Goal: Task Accomplishment & Management: Use online tool/utility

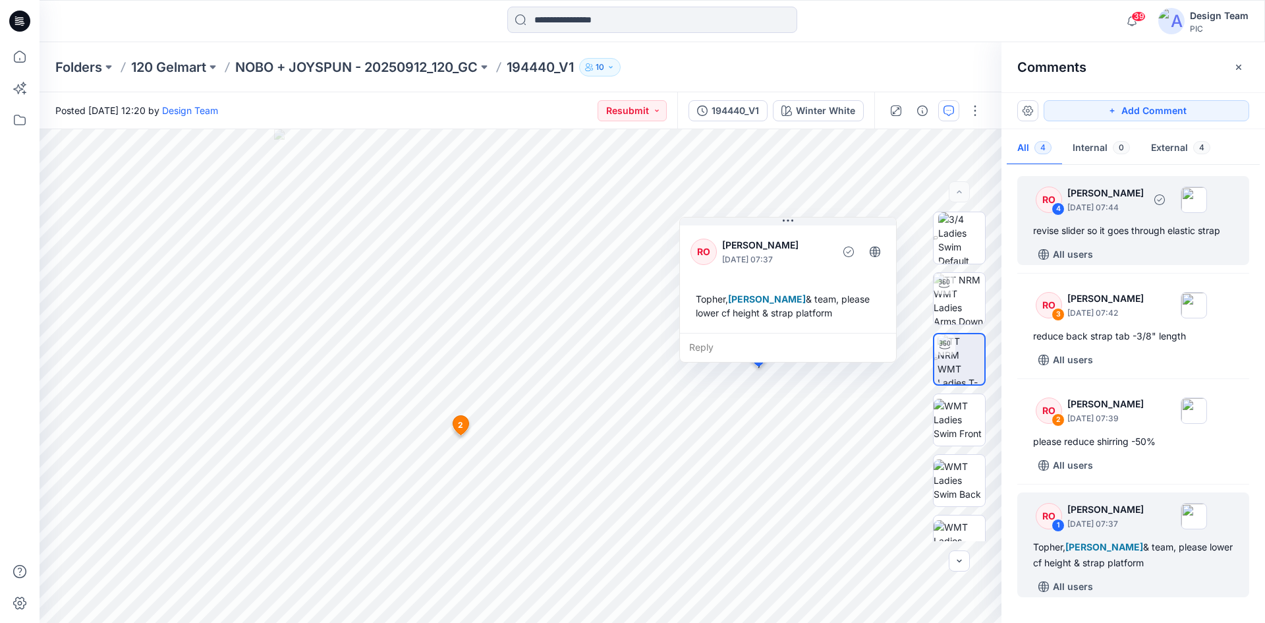
click at [1077, 237] on div "revise slider so it goes through elastic strap" at bounding box center [1133, 231] width 200 height 16
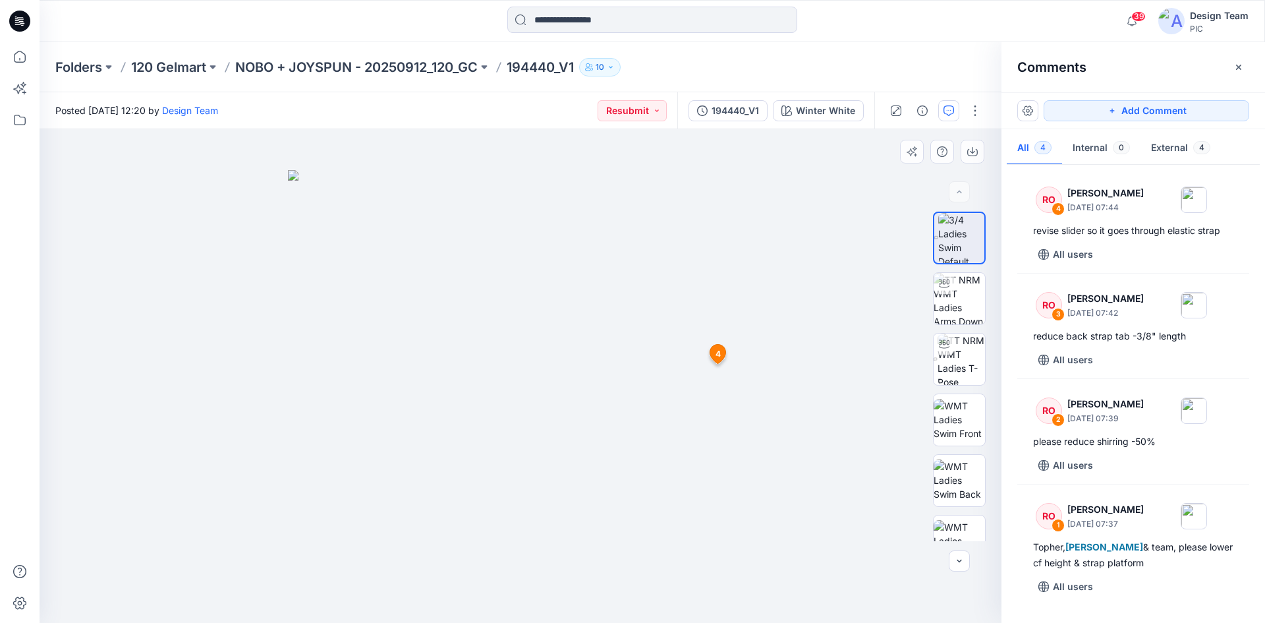
click at [721, 352] on icon at bounding box center [718, 354] width 16 height 19
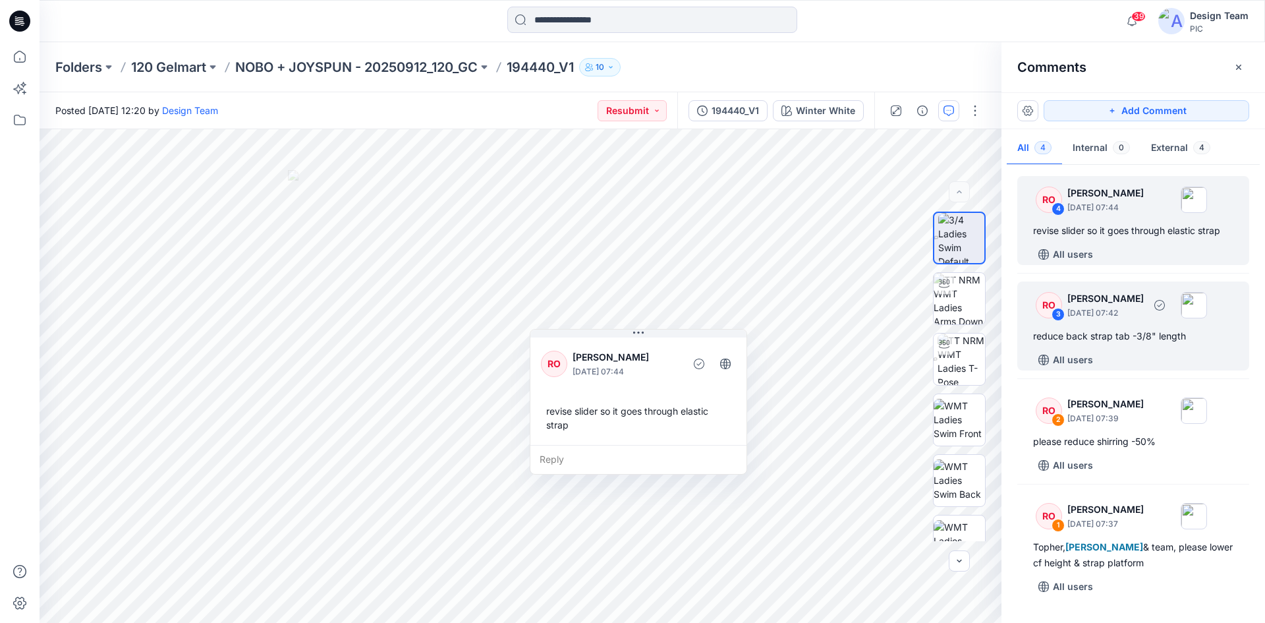
click at [1135, 324] on div "RO 3 Raquel Ortiz September 27, 2025 07:42 reduce back strap tab -3/8" length A…" at bounding box center [1133, 325] width 232 height 89
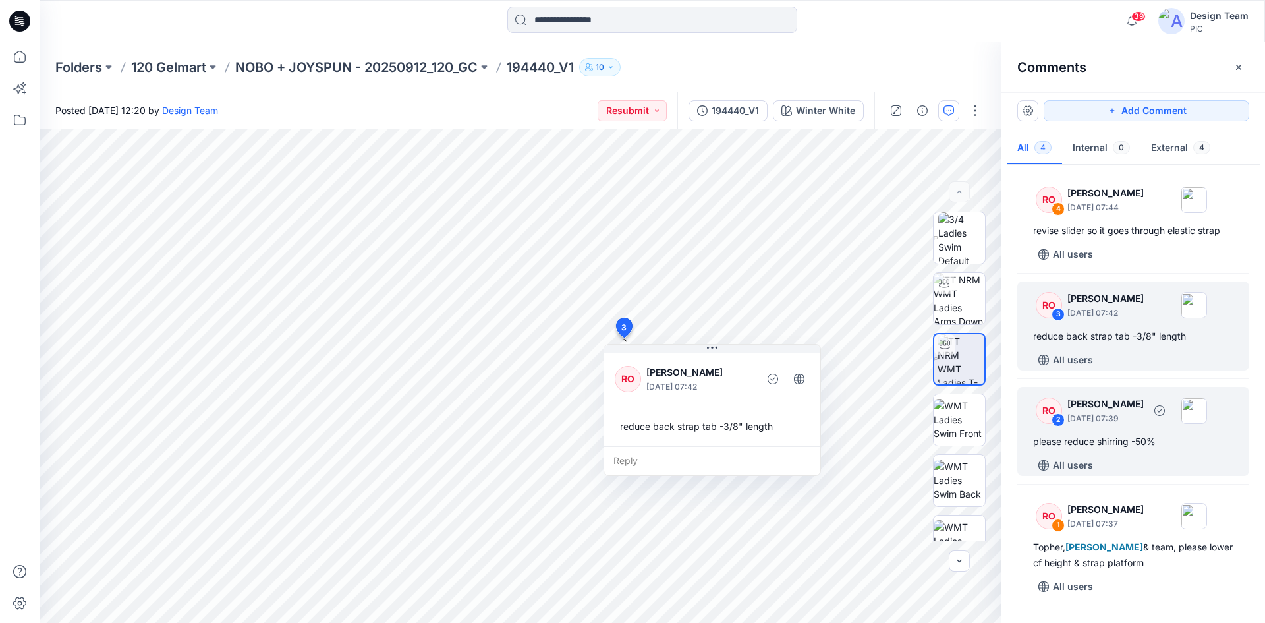
click at [1140, 432] on div "RO 2 Raquel Ortiz September 27, 2025 07:39 please reduce shirring -50% All users" at bounding box center [1133, 431] width 232 height 89
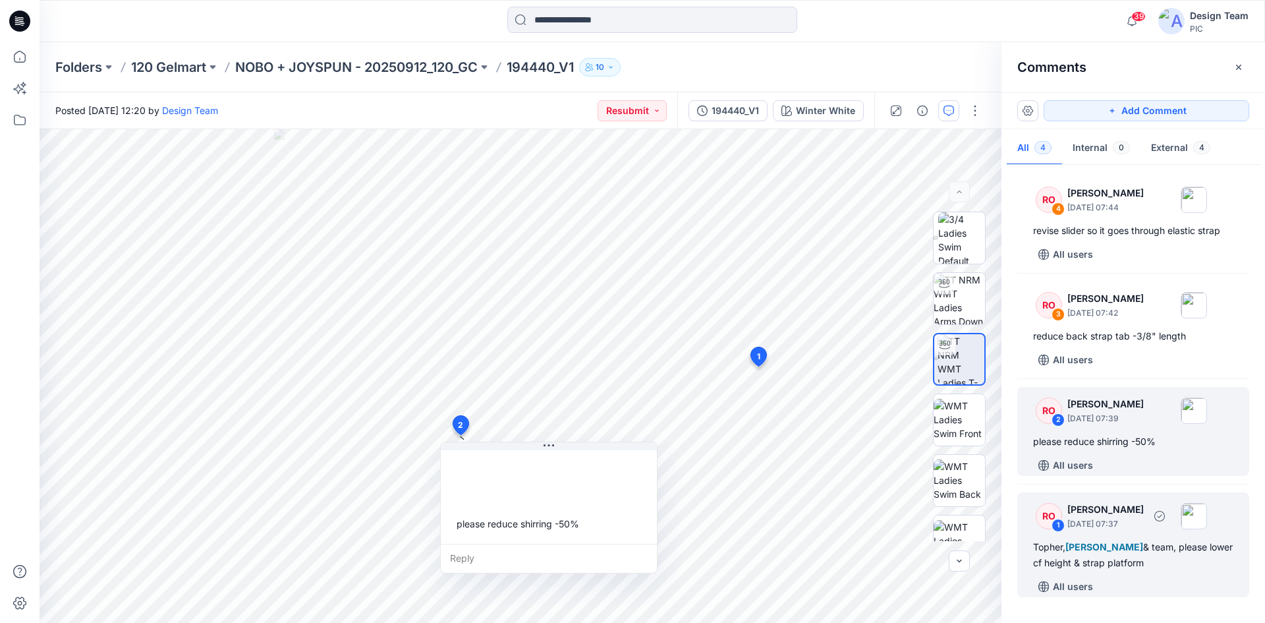
click at [1161, 555] on div "Topher, Poornima Perera & team, please lower cf height & strap platform" at bounding box center [1133, 555] width 200 height 32
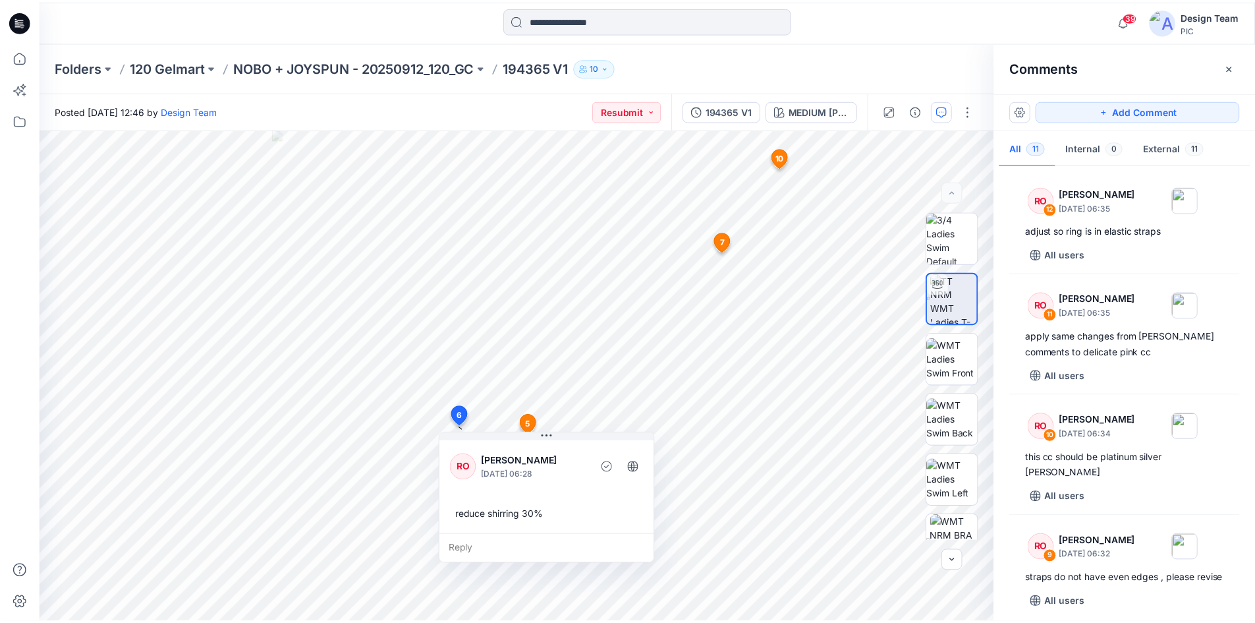
scroll to position [395, 0]
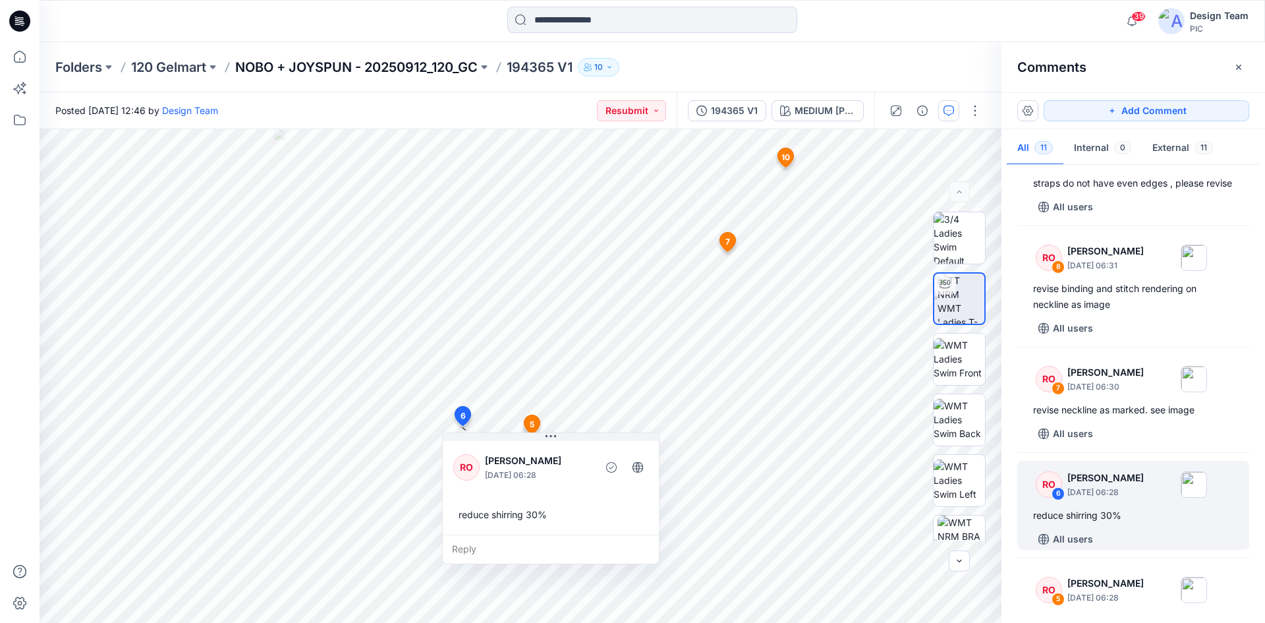
click at [439, 72] on p "NOBO + JOYSPUN - 20250912_120_GC" at bounding box center [356, 67] width 242 height 18
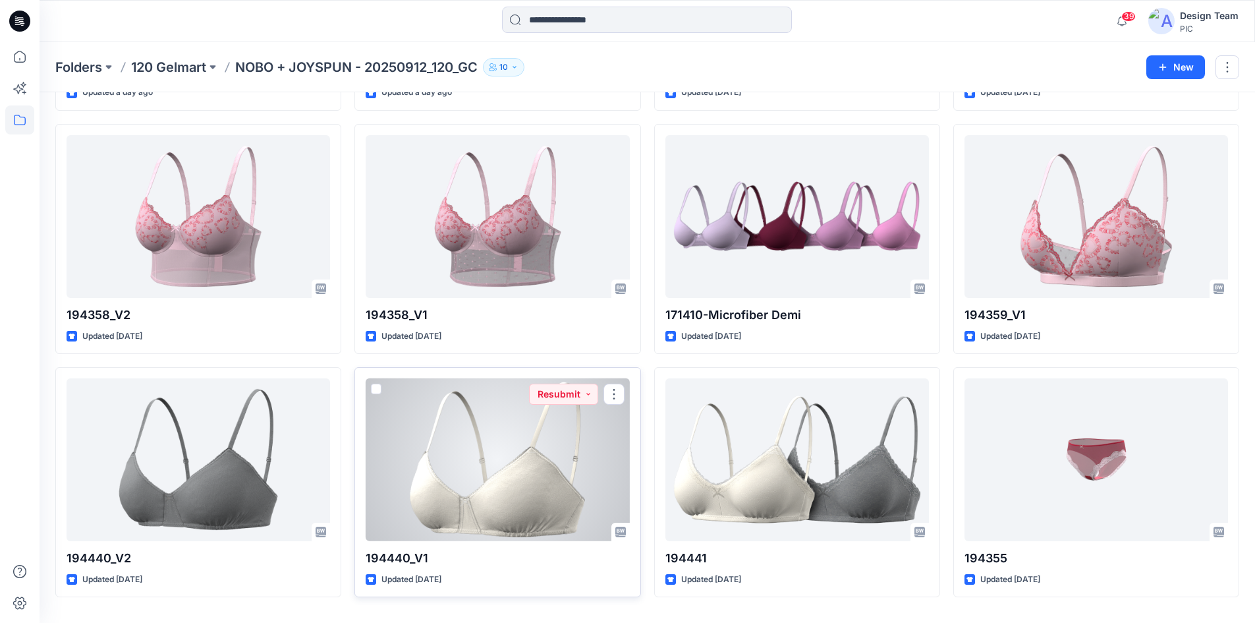
scroll to position [2489, 0]
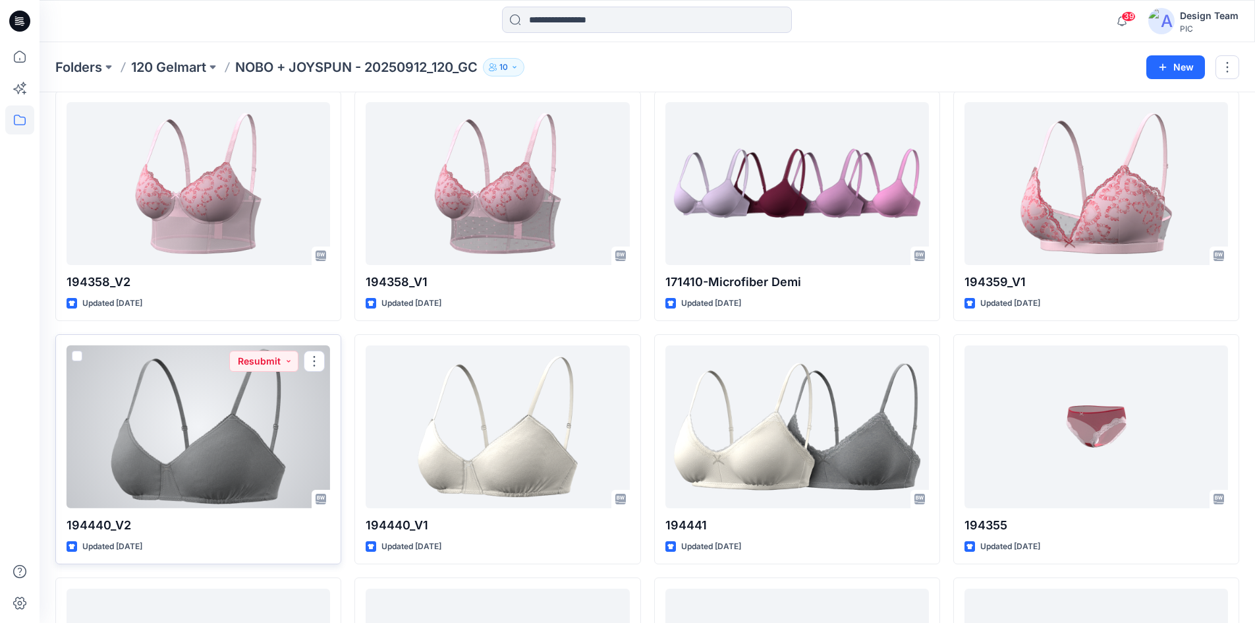
click at [244, 457] on div at bounding box center [199, 426] width 264 height 163
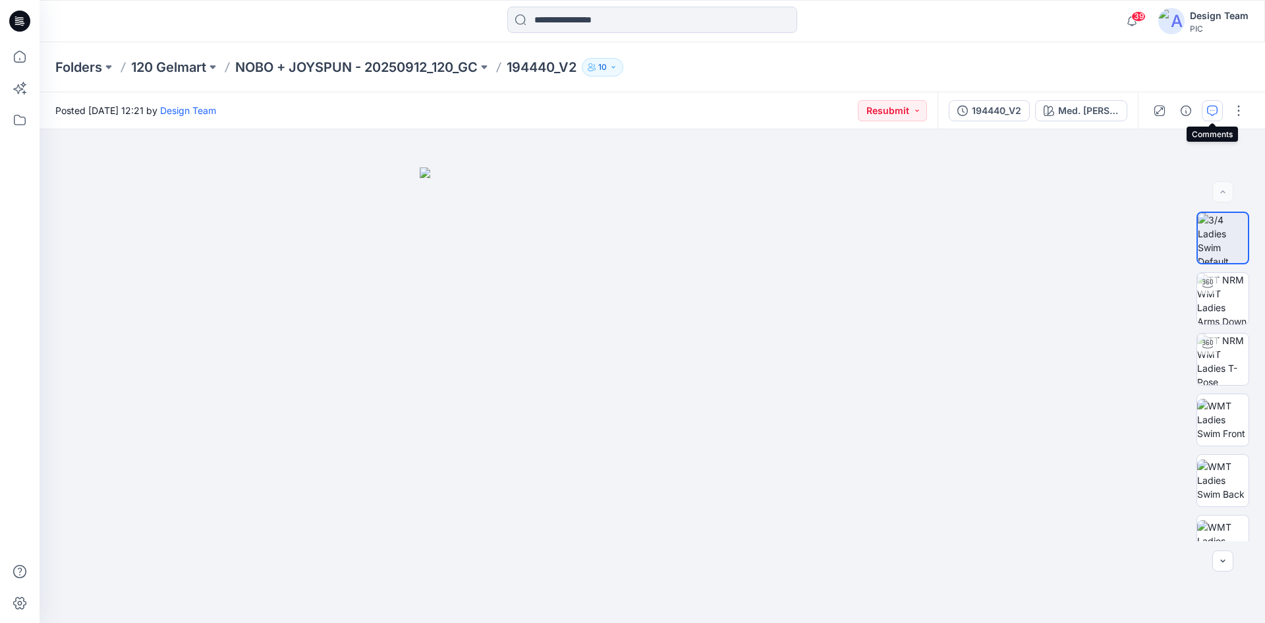
click at [1215, 113] on icon "button" at bounding box center [1212, 110] width 11 height 11
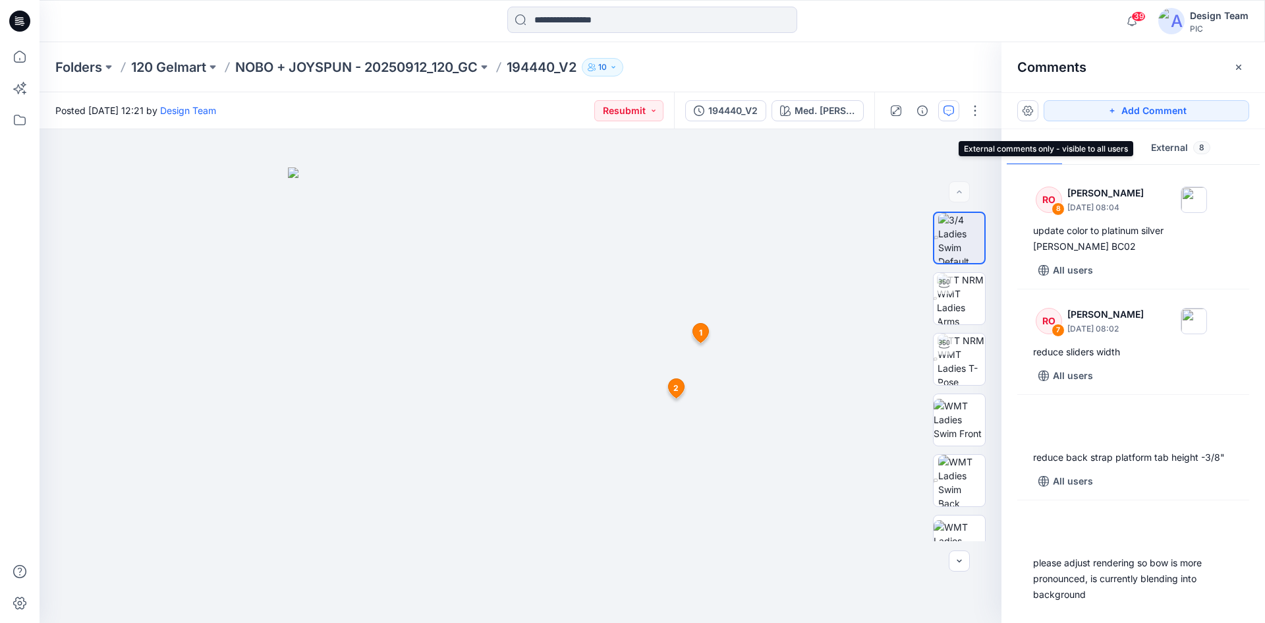
click at [1165, 146] on button "External 8" at bounding box center [1180, 149] width 80 height 34
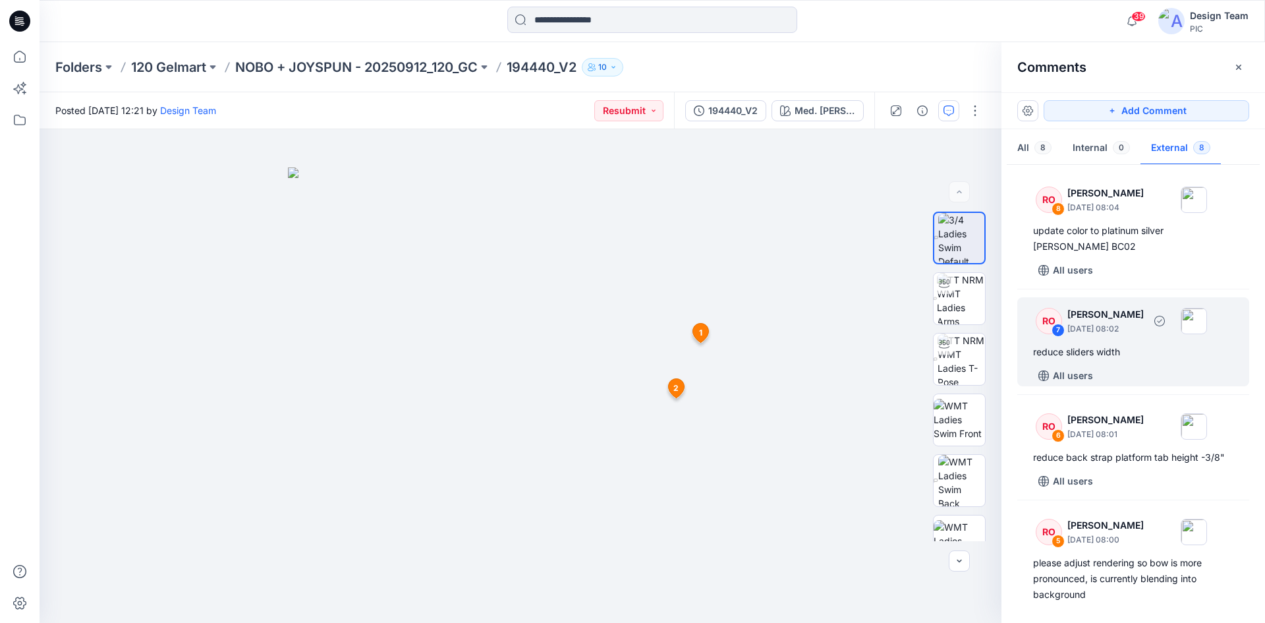
click at [1103, 354] on div "reduce sliders width" at bounding box center [1133, 352] width 200 height 16
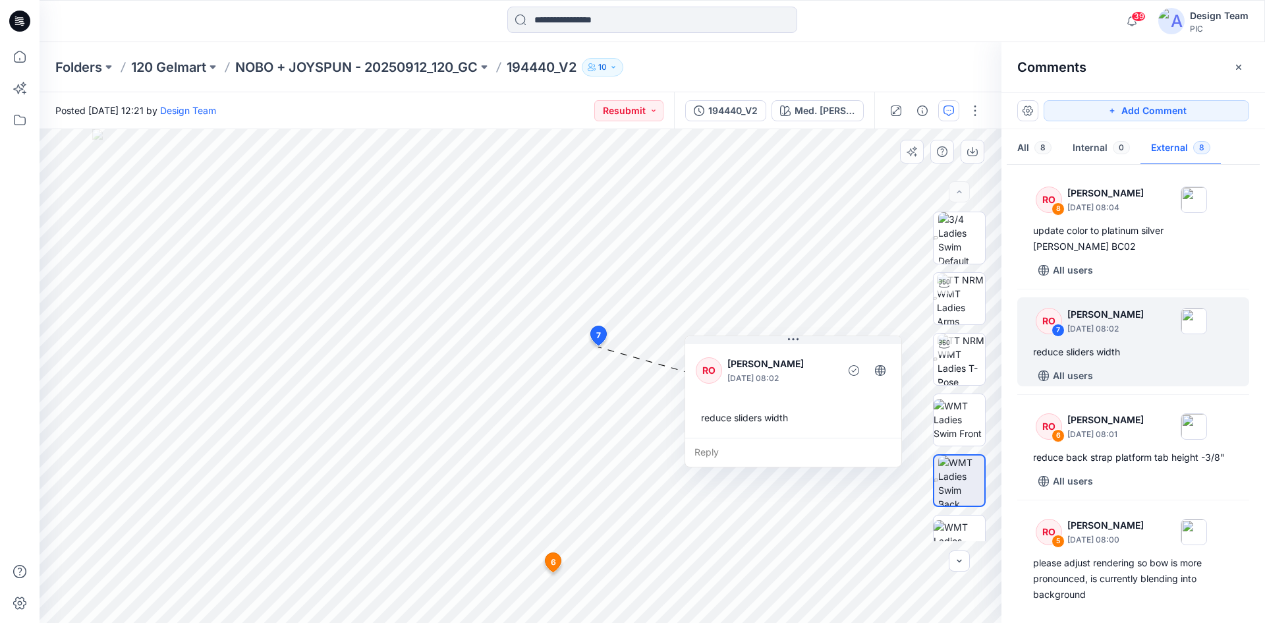
drag, startPoint x: 669, startPoint y: 373, endPoint x: 768, endPoint y: 356, distance: 100.2
click at [768, 356] on p "[PERSON_NAME]" at bounding box center [780, 364] width 107 height 16
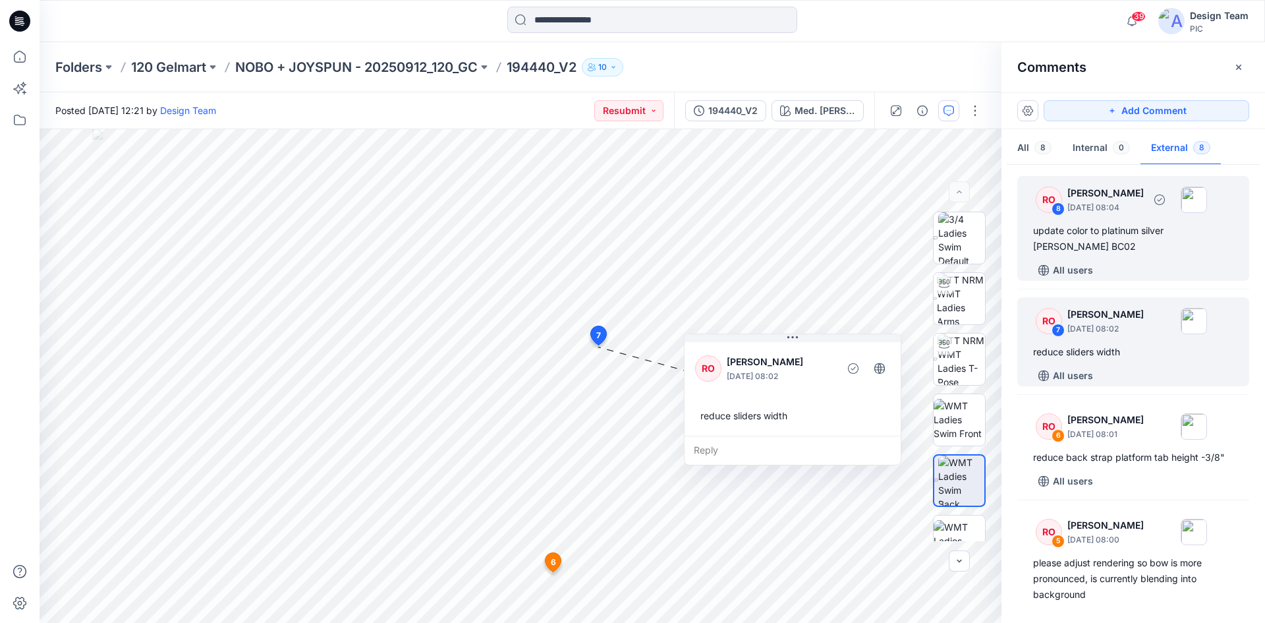
click at [1107, 225] on div "update color to platinum silver heather grey BC02" at bounding box center [1133, 239] width 200 height 32
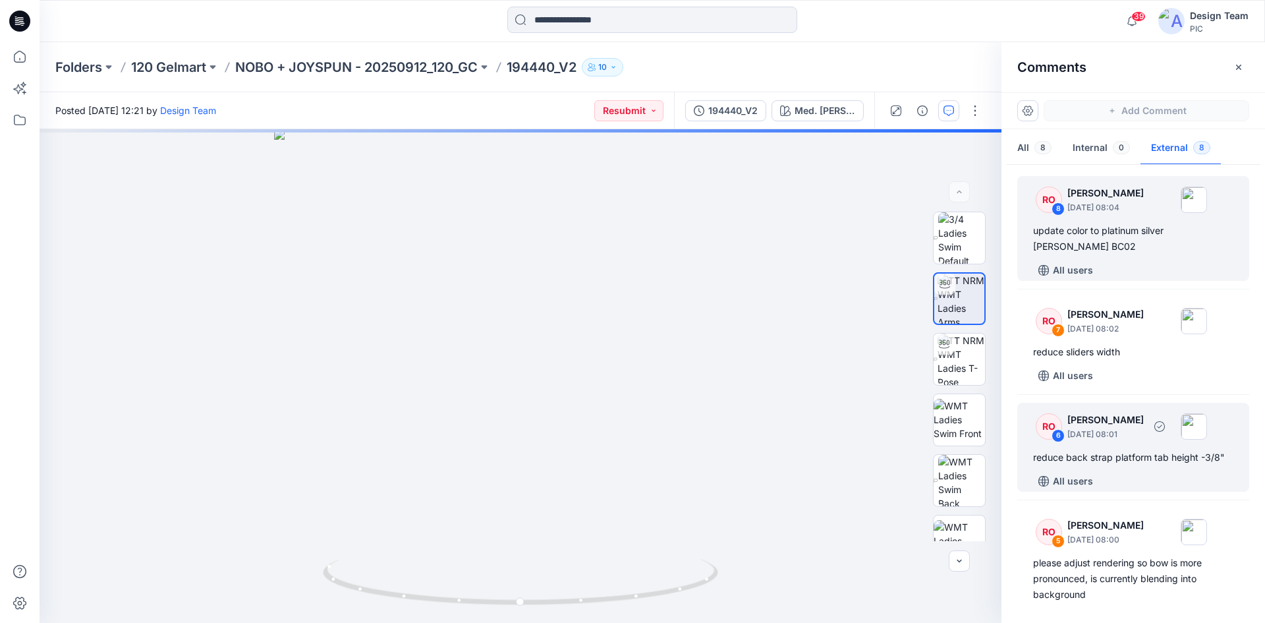
click at [1104, 450] on div "reduce back strap platform tab height -3/8"" at bounding box center [1133, 457] width 200 height 16
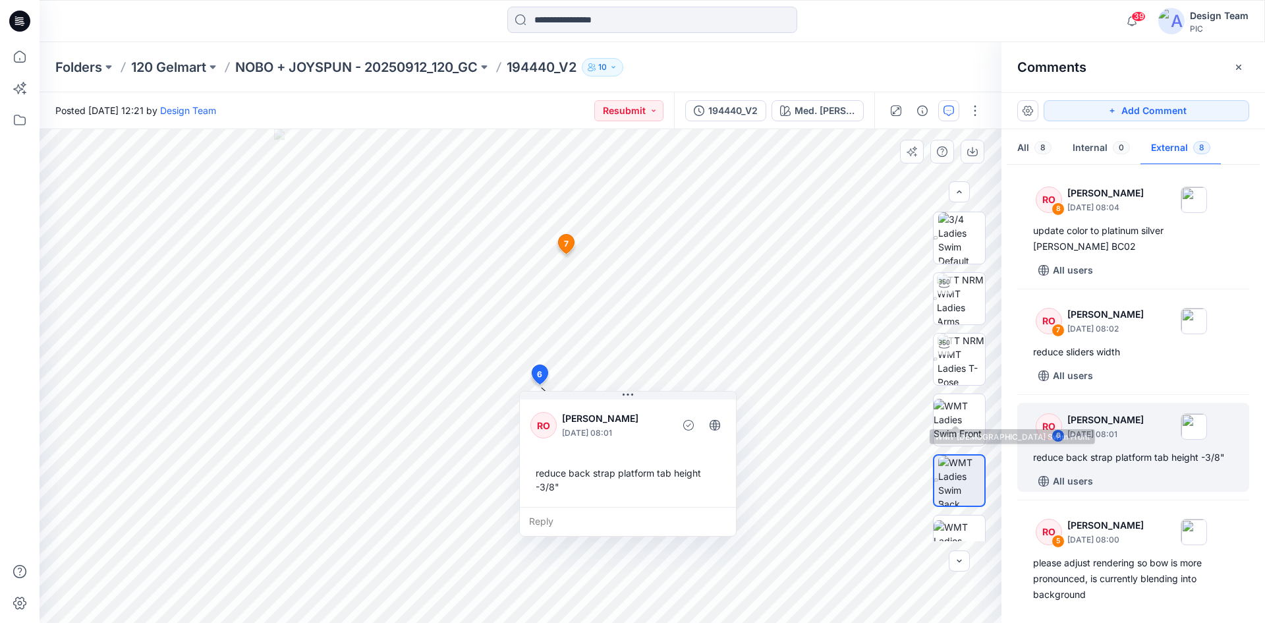
scroll to position [66, 0]
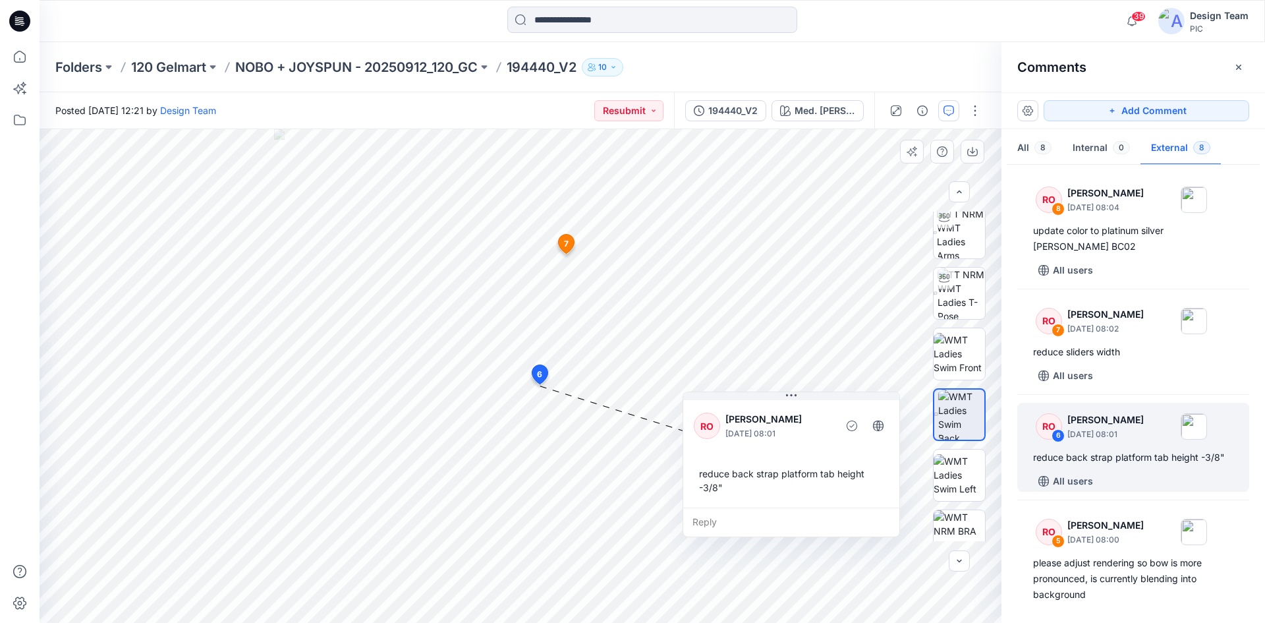
drag, startPoint x: 594, startPoint y: 473, endPoint x: 761, endPoint y: 470, distance: 166.7
click at [753, 474] on div "reduce back strap platform tab height -3/8"" at bounding box center [791, 480] width 195 height 38
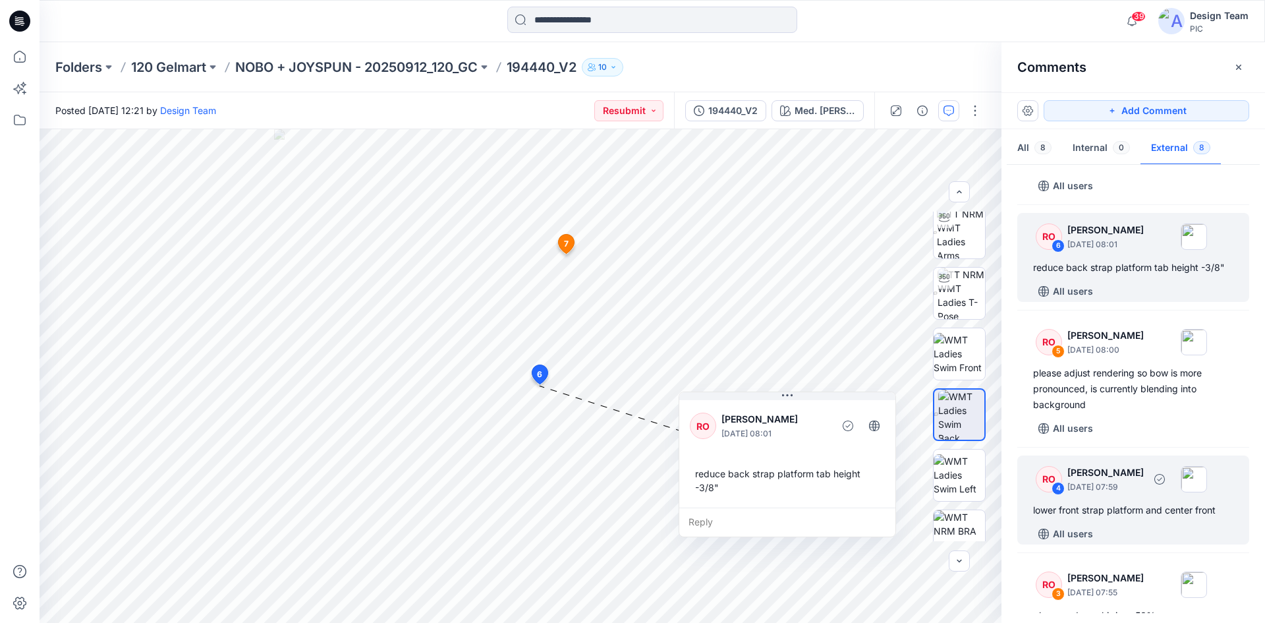
scroll to position [264, 0]
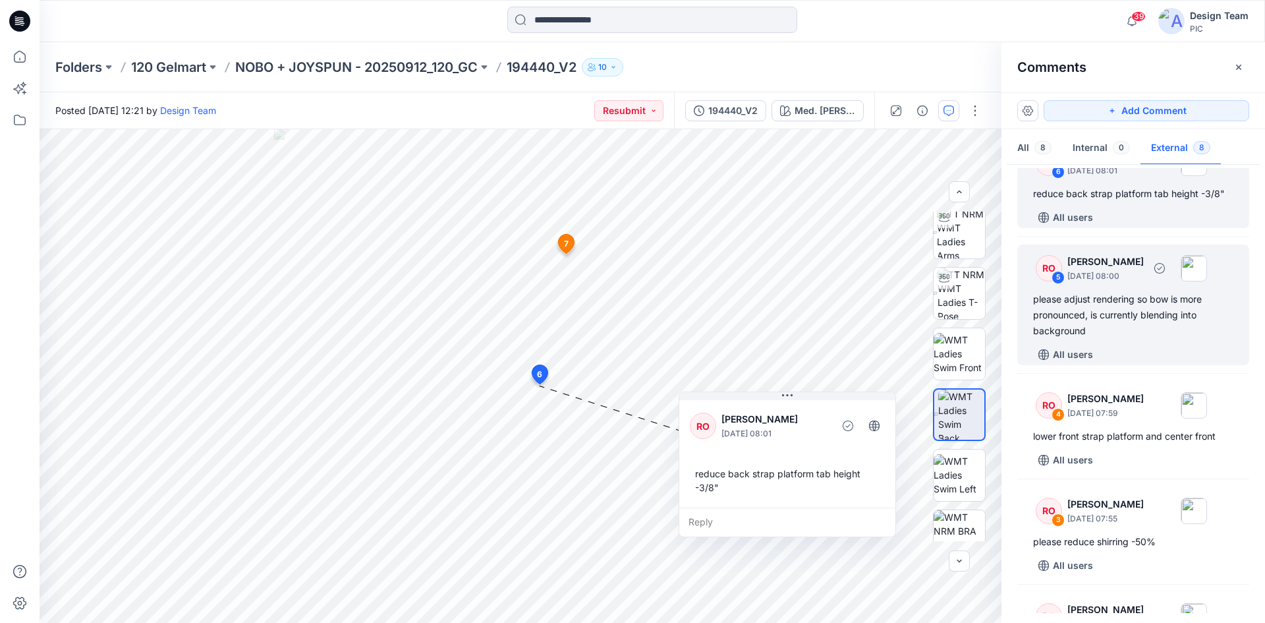
click at [1123, 305] on div "please adjust rendering so bow is more pronounced, is currently blending into b…" at bounding box center [1133, 314] width 200 height 47
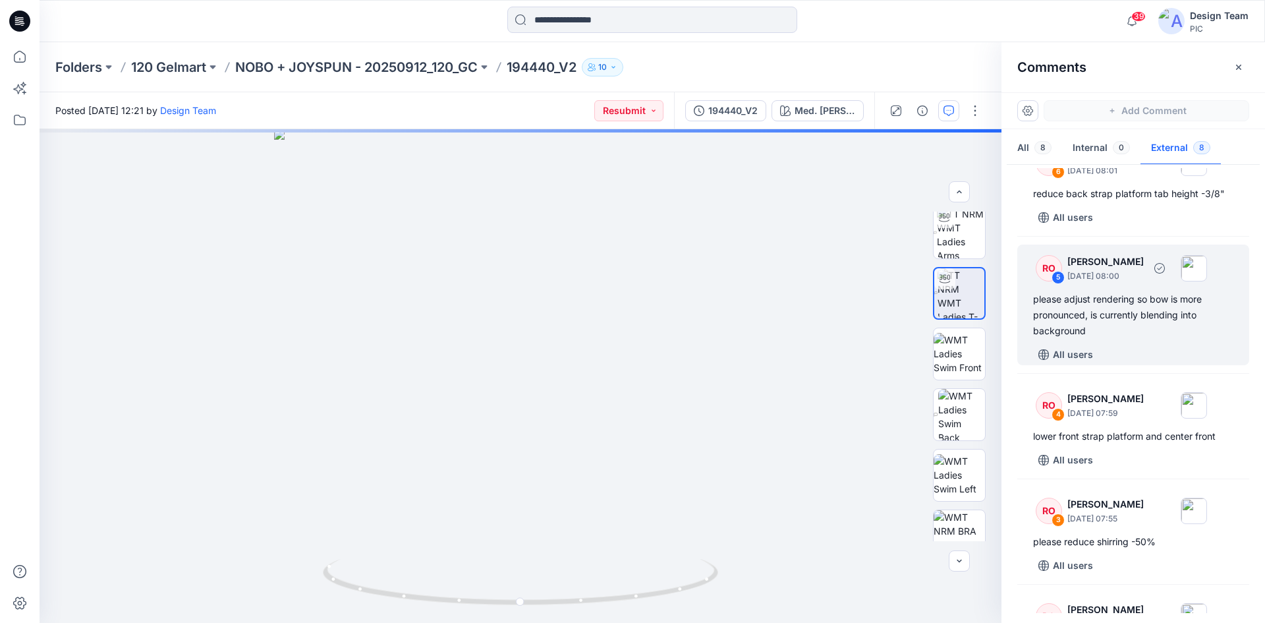
click at [1117, 310] on div "please adjust rendering so bow is more pronounced, is currently blending into b…" at bounding box center [1133, 314] width 200 height 47
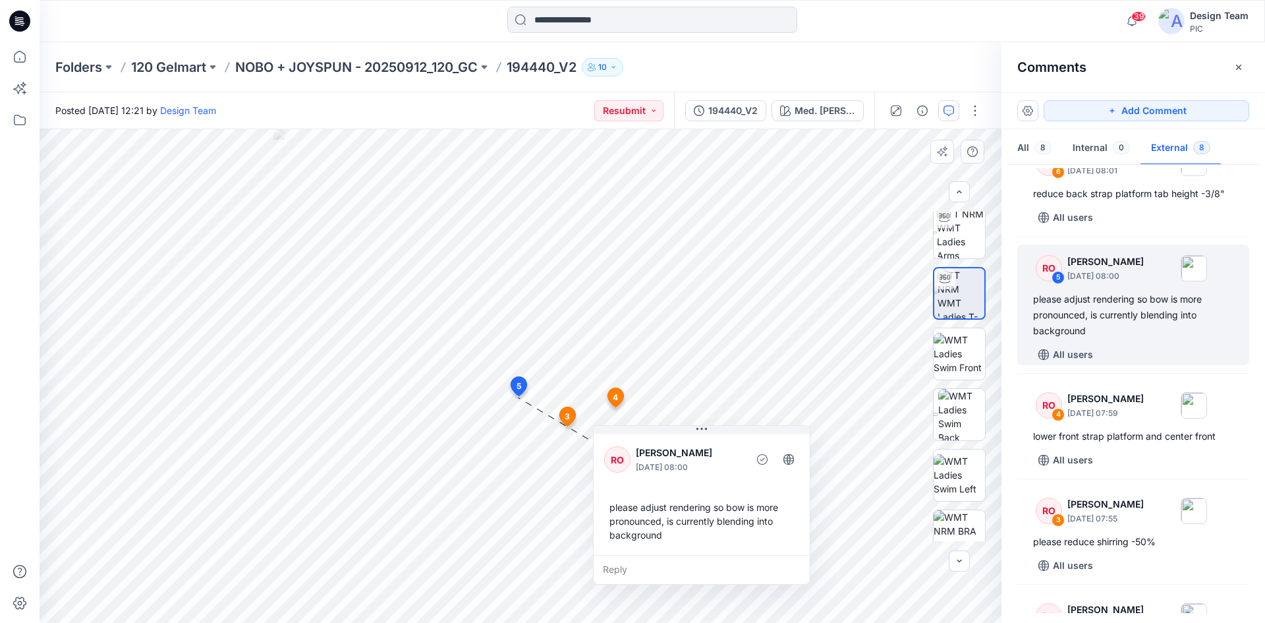
drag, startPoint x: 664, startPoint y: 450, endPoint x: 729, endPoint y: 461, distance: 65.5
click at [729, 462] on div "RO Raquel Ortiz September 27, 2025 08:00" at bounding box center [701, 459] width 195 height 36
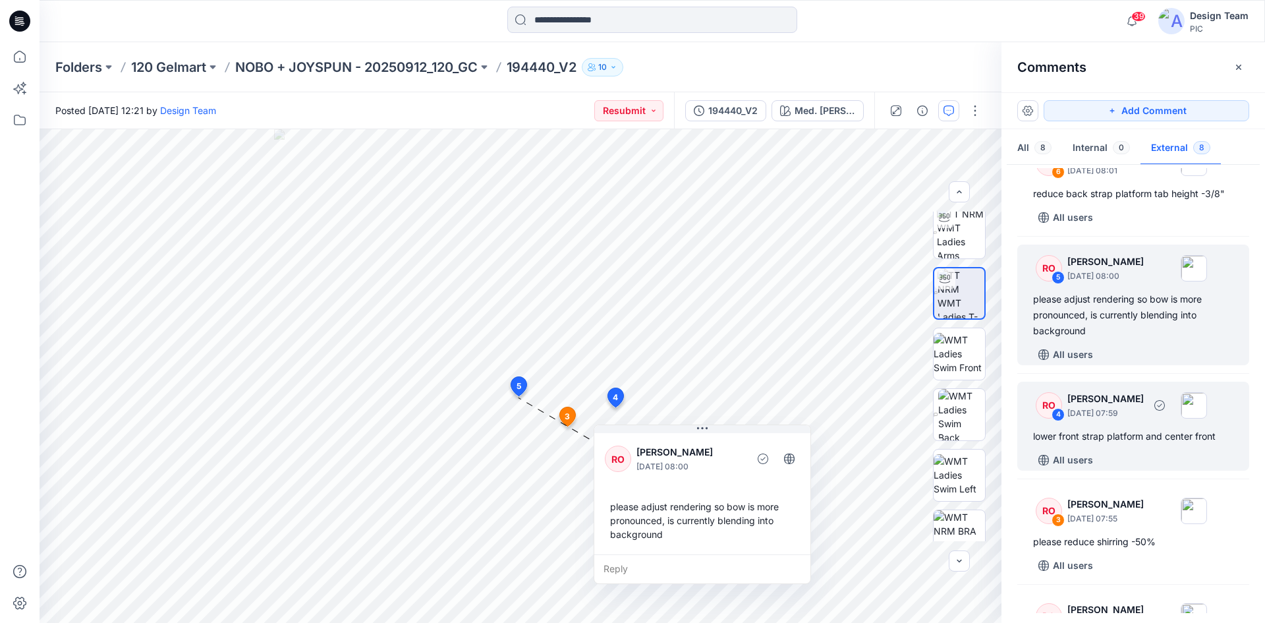
click at [1142, 430] on div "lower front strap platform and center front" at bounding box center [1133, 436] width 200 height 16
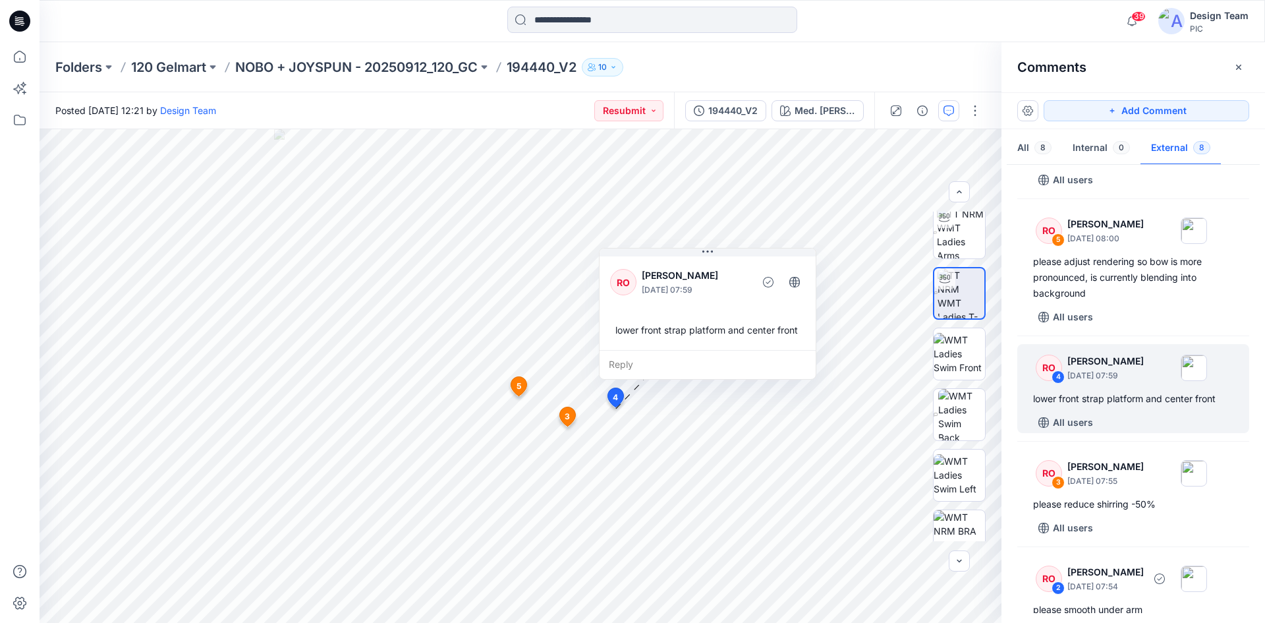
scroll to position [477, 0]
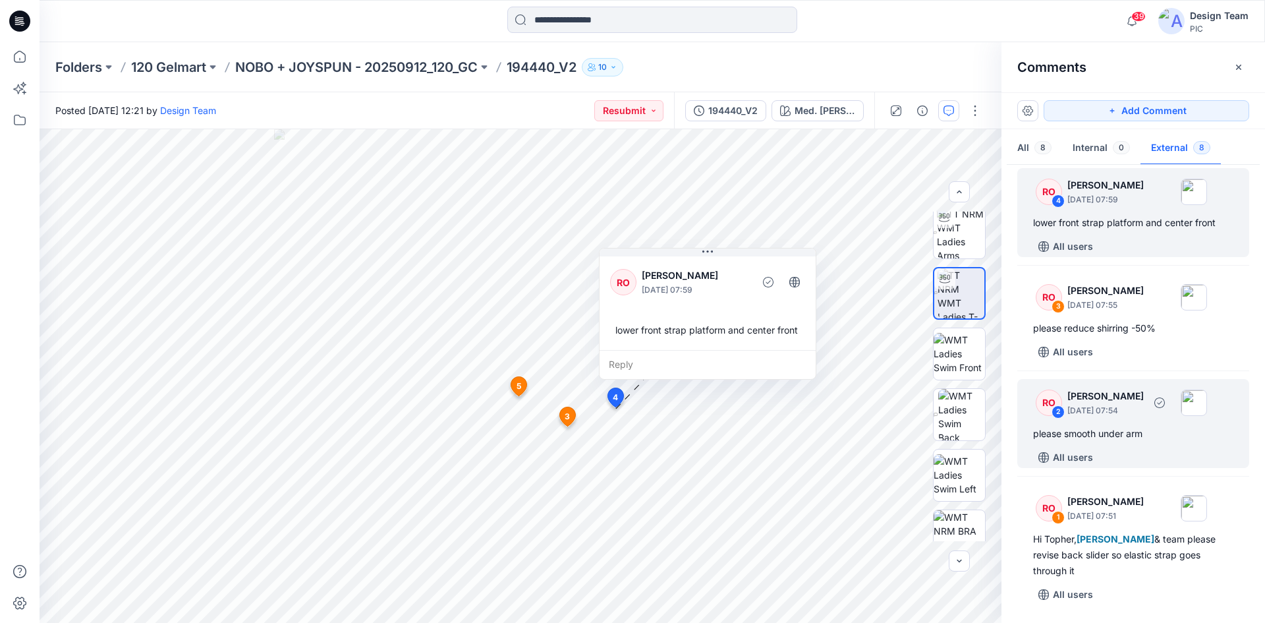
click at [1138, 432] on div "please smooth under arm" at bounding box center [1133, 434] width 200 height 16
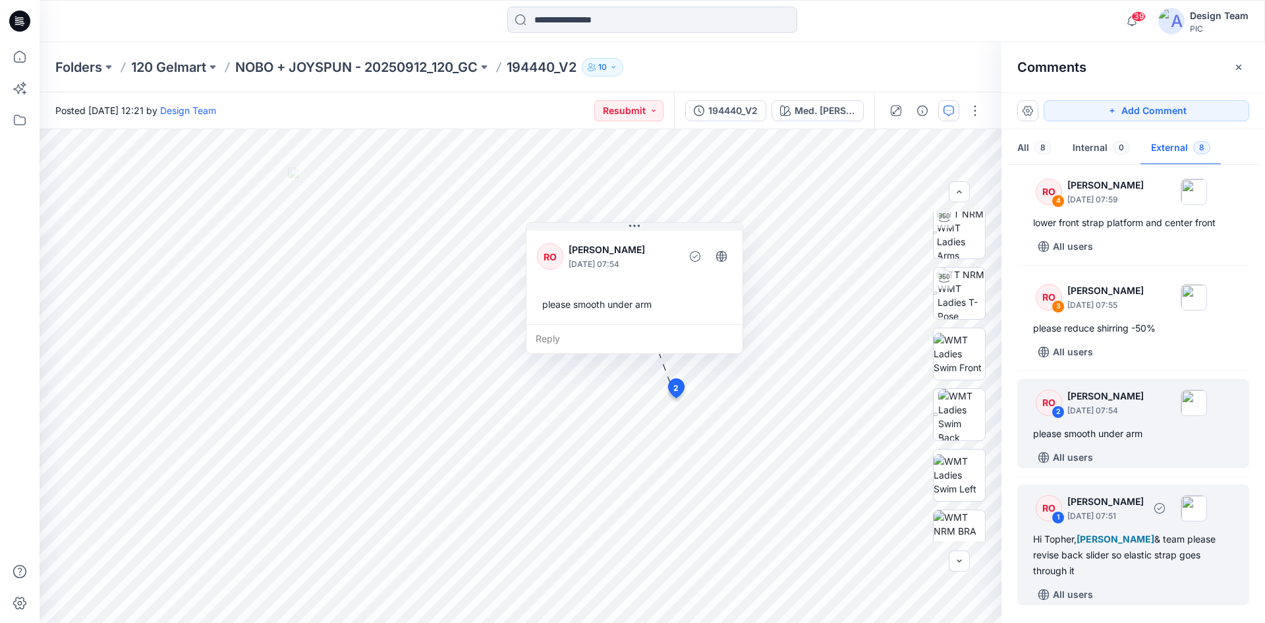
click at [1144, 578] on div "RO 1 Raquel Ortiz September 27, 2025 07:51 Hi Topher, Poornima Perera & team pl…" at bounding box center [1133, 544] width 232 height 121
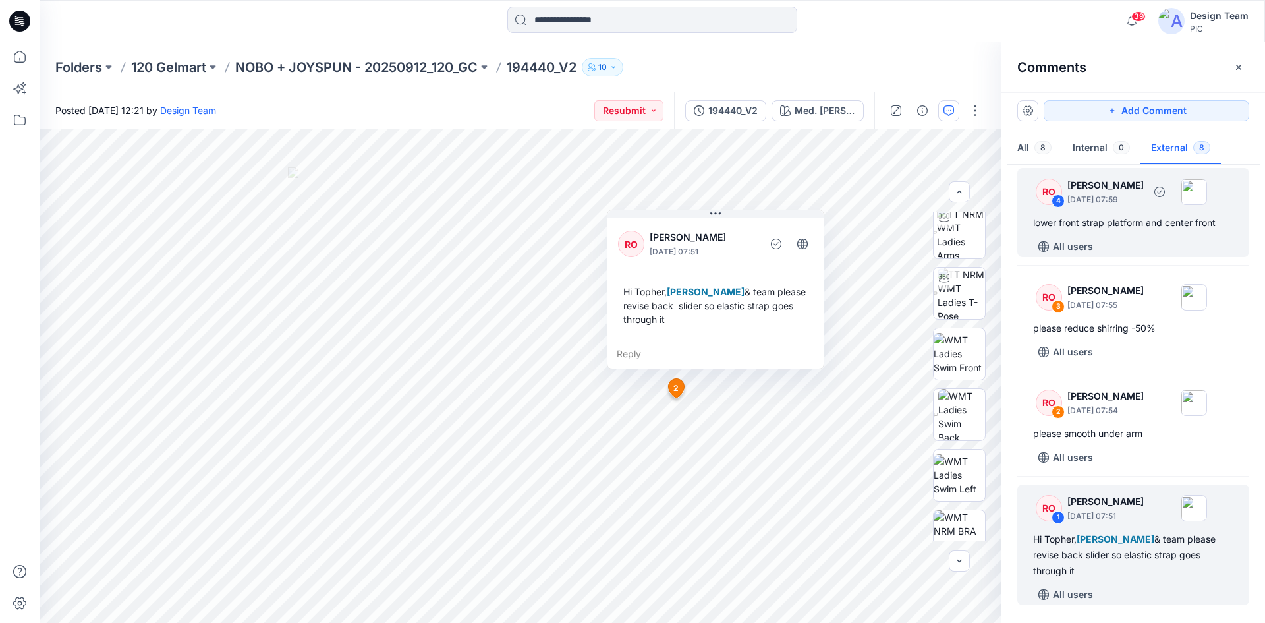
click at [1152, 219] on div "lower front strap platform and center front" at bounding box center [1133, 223] width 200 height 16
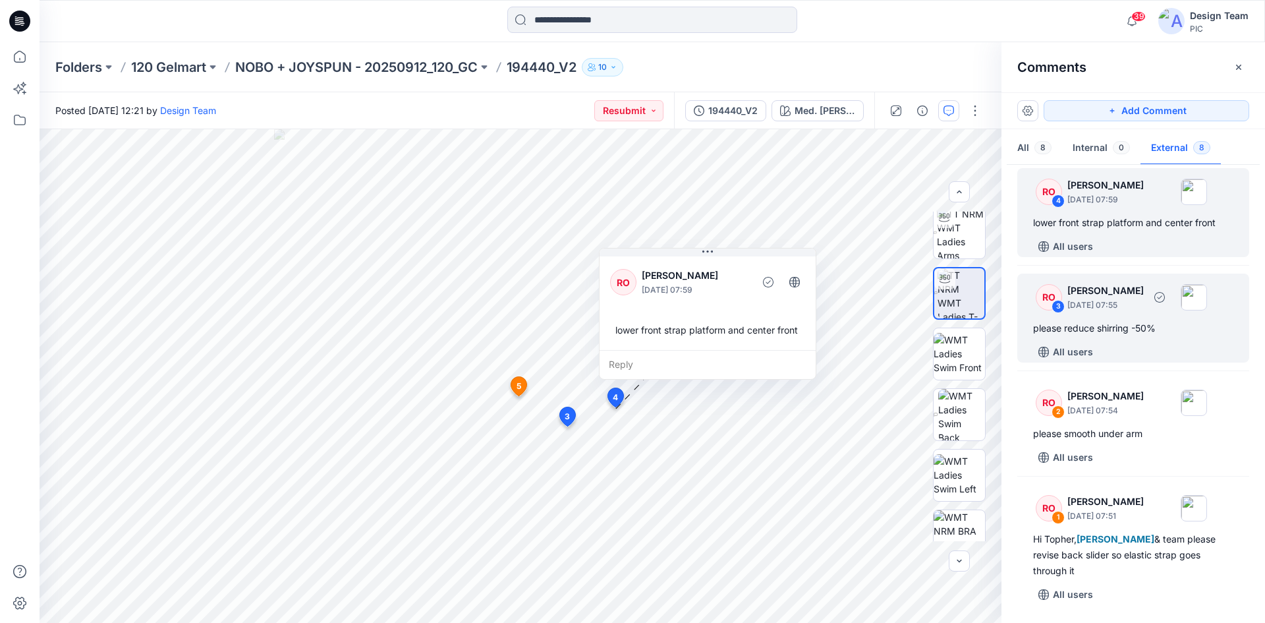
click at [1128, 298] on p "September 27, 2025 07:55" at bounding box center [1105, 304] width 76 height 13
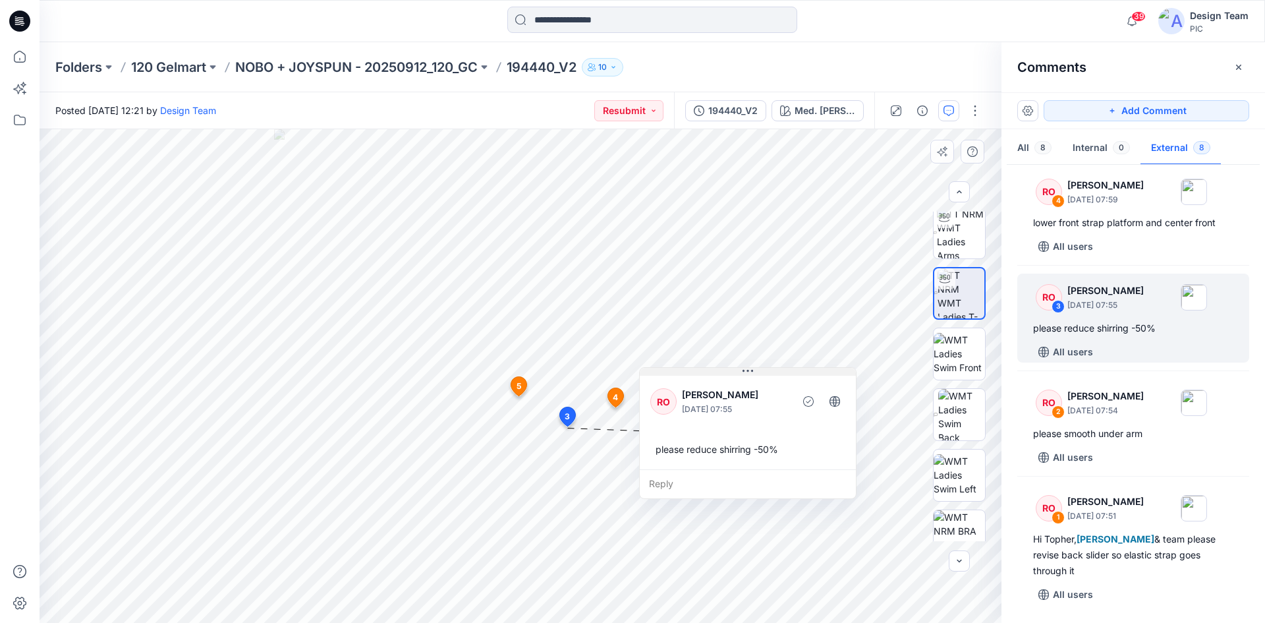
drag, startPoint x: 652, startPoint y: 437, endPoint x: 744, endPoint y: 372, distance: 113.3
click at [744, 372] on icon at bounding box center [747, 371] width 11 height 11
click at [322, 68] on p "NOBO + JOYSPUN - 20250912_120_GC" at bounding box center [356, 67] width 242 height 18
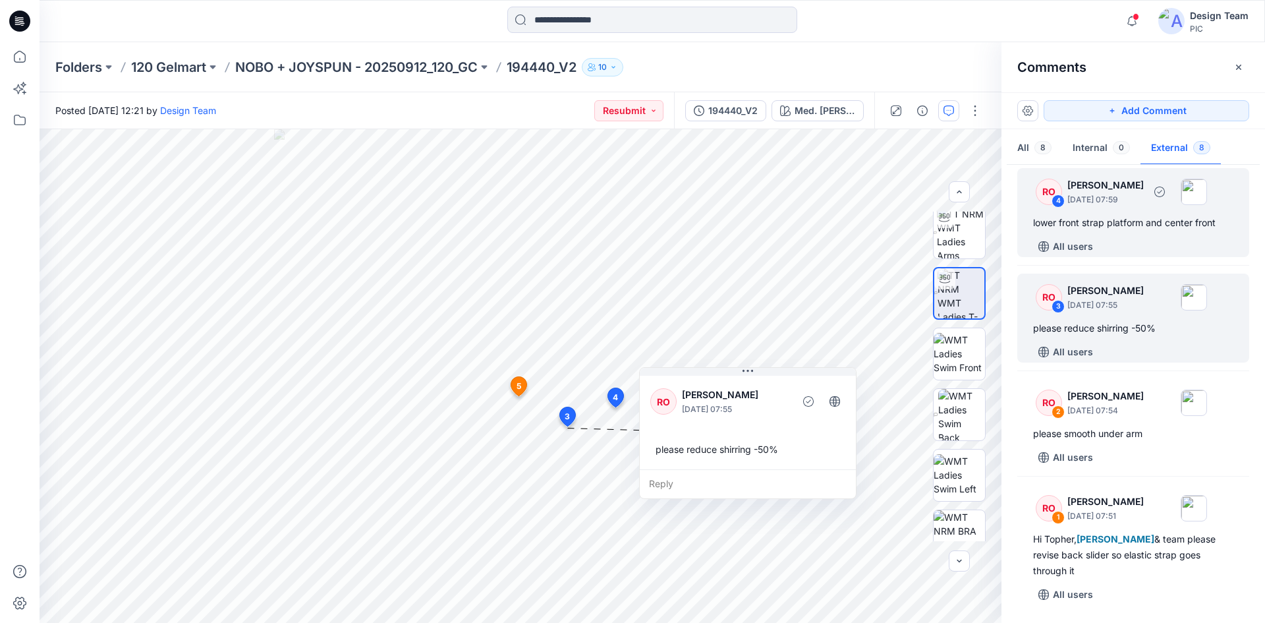
click at [1178, 235] on div "RO 4 Raquel Ortiz September 27, 2025 07:59 lower front strap platform and cente…" at bounding box center [1133, 212] width 232 height 89
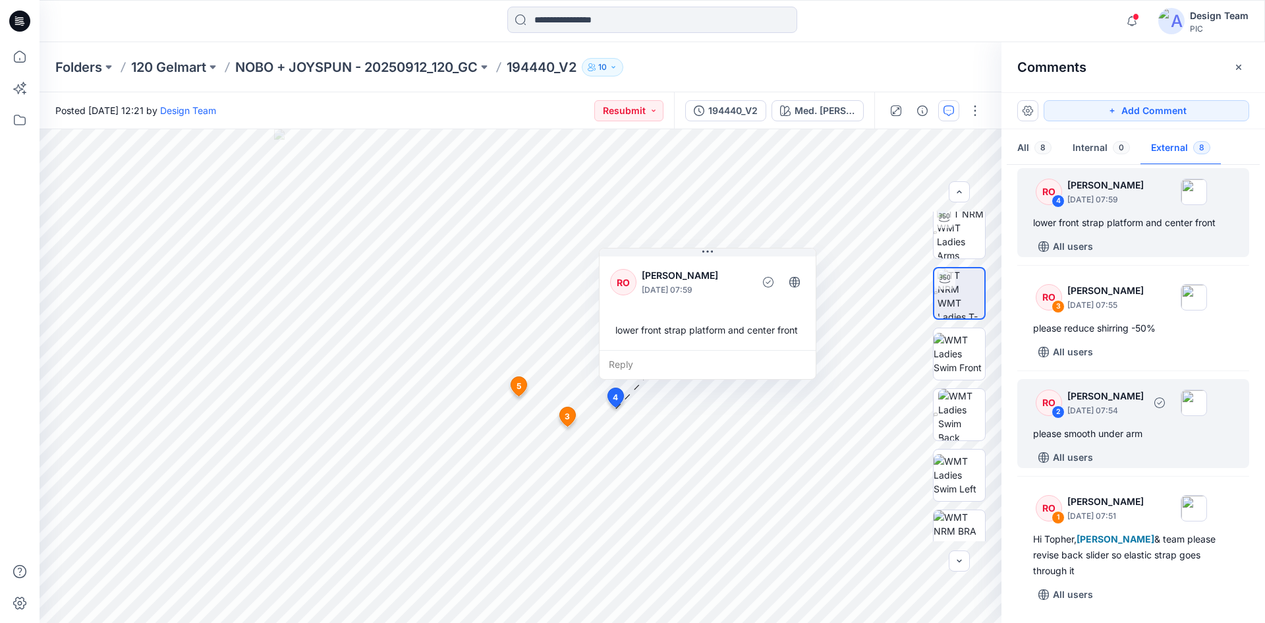
click at [1148, 444] on div "RO 2 Raquel Ortiz September 27, 2025 07:54 please smooth under arm All users" at bounding box center [1133, 423] width 232 height 89
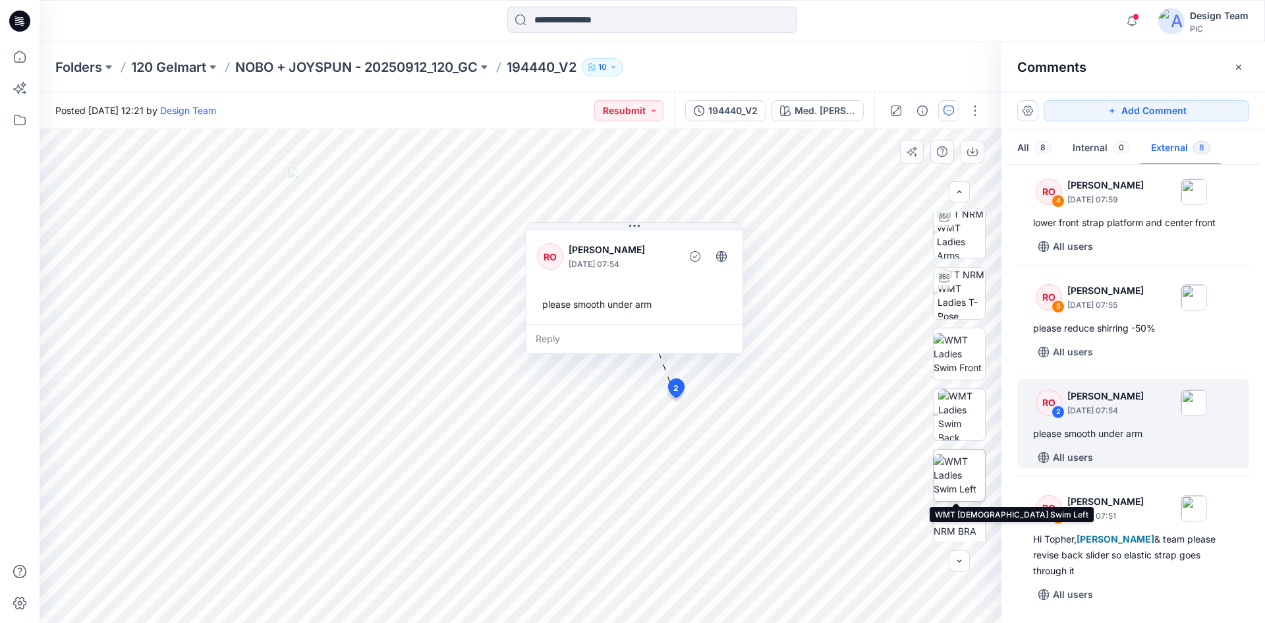
click at [976, 484] on img at bounding box center [959, 475] width 51 height 42
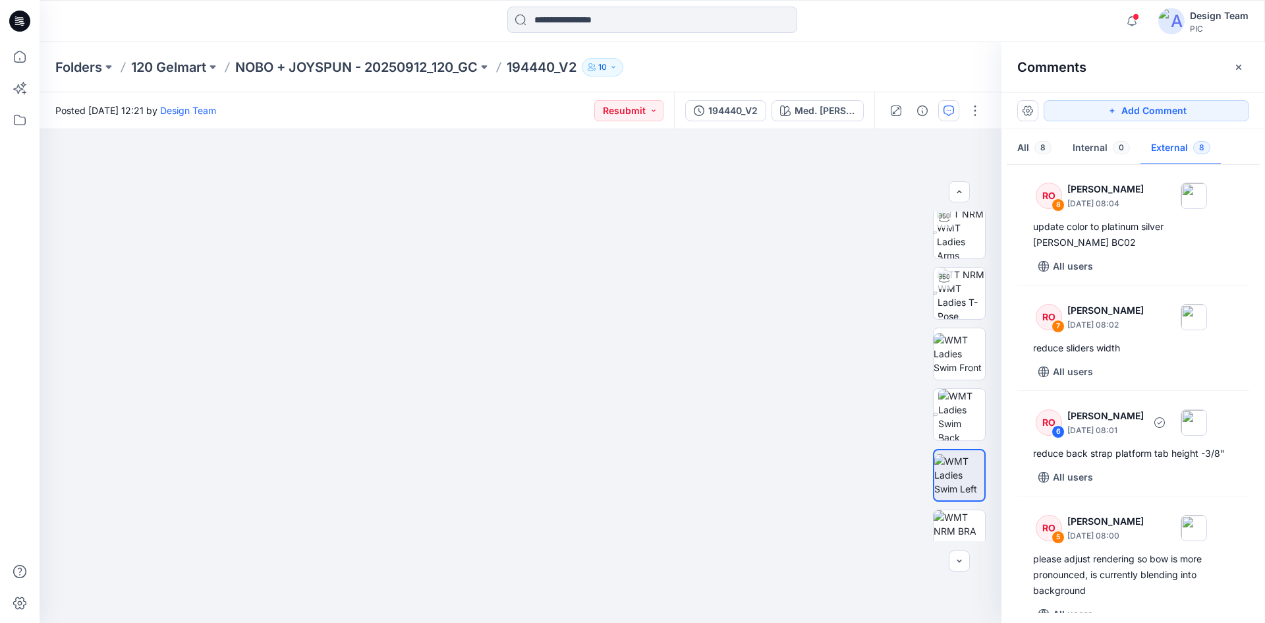
scroll to position [0, 0]
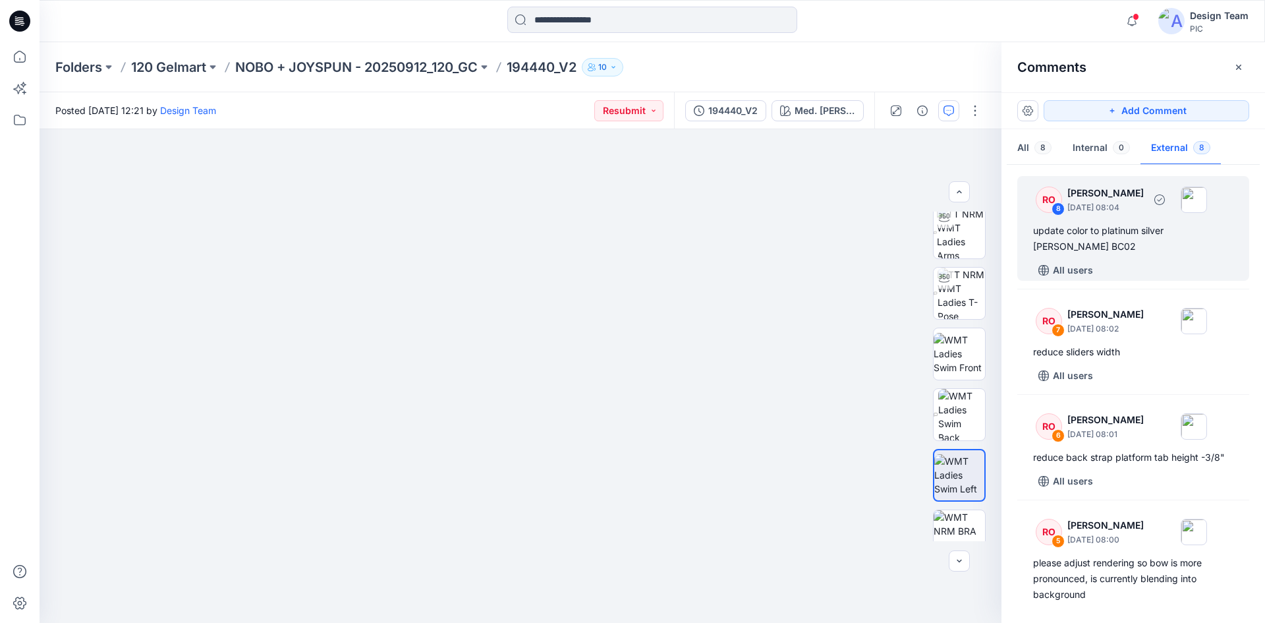
click at [1121, 243] on div "update color to platinum silver heather grey BC02" at bounding box center [1133, 239] width 200 height 32
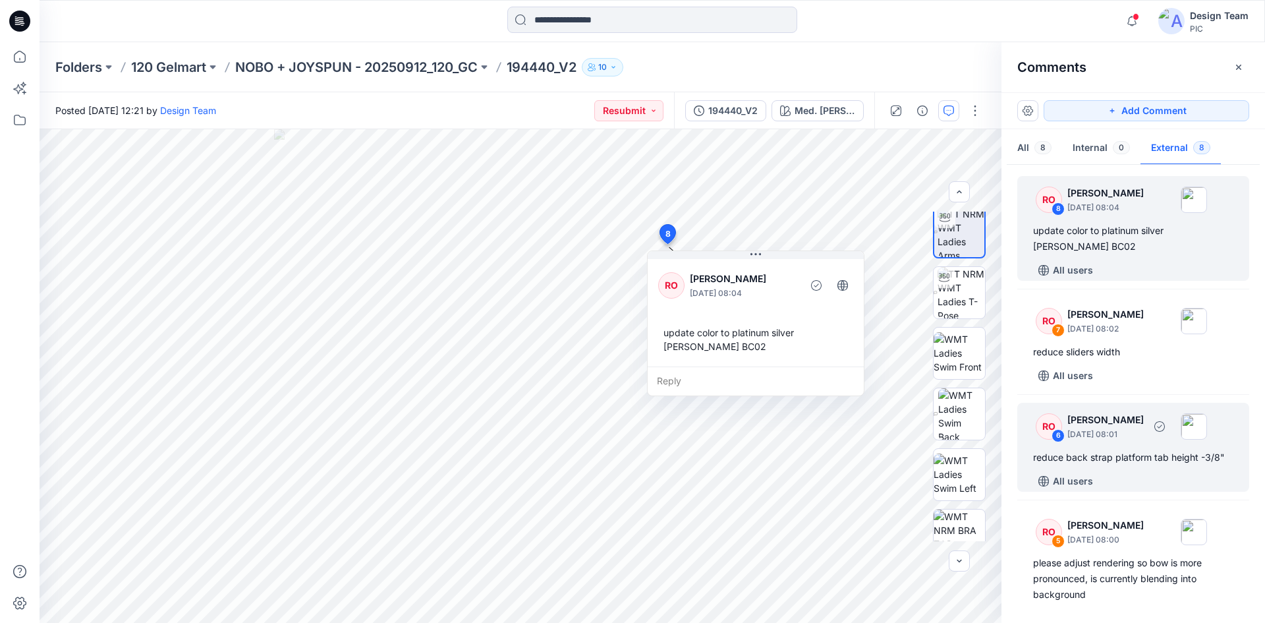
scroll to position [66, 0]
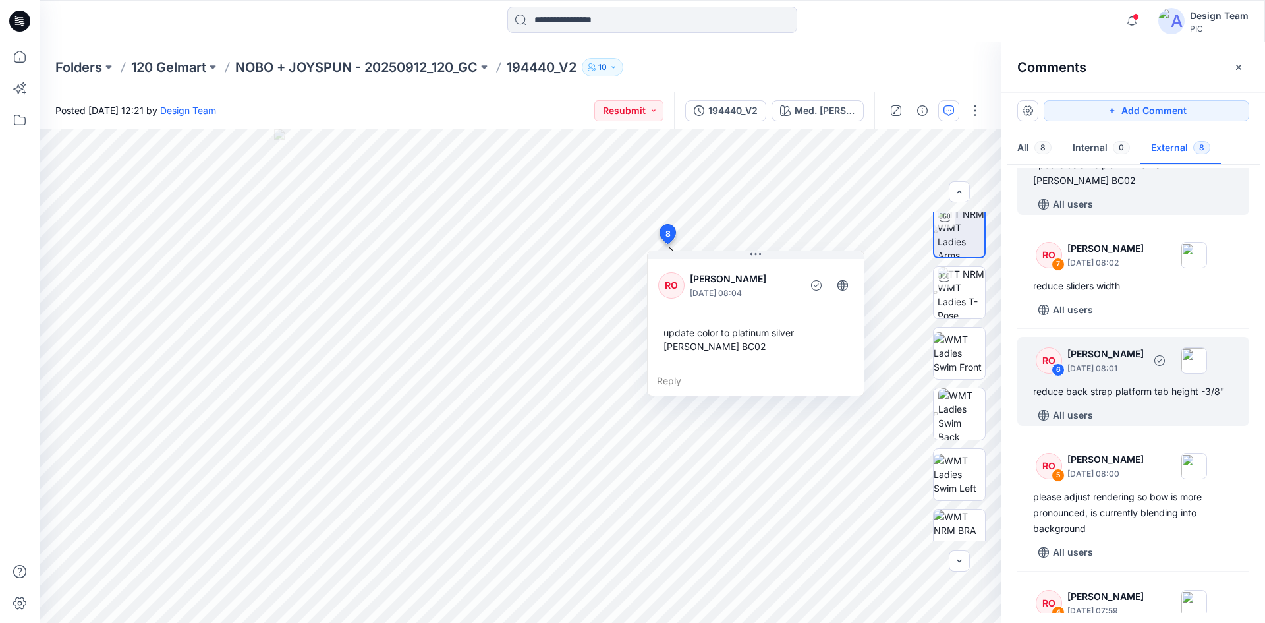
click at [1105, 404] on div "RO 6 Raquel Ortiz September 27, 2025 08:01 reduce back strap platform tab heigh…" at bounding box center [1133, 381] width 232 height 89
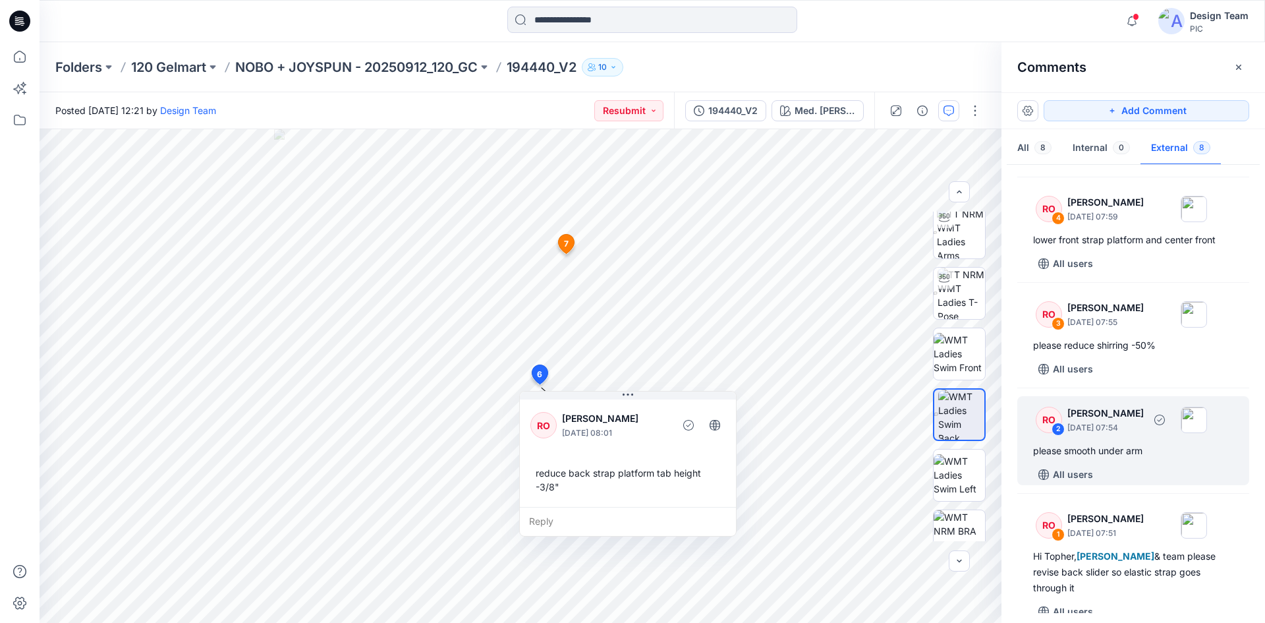
scroll to position [477, 0]
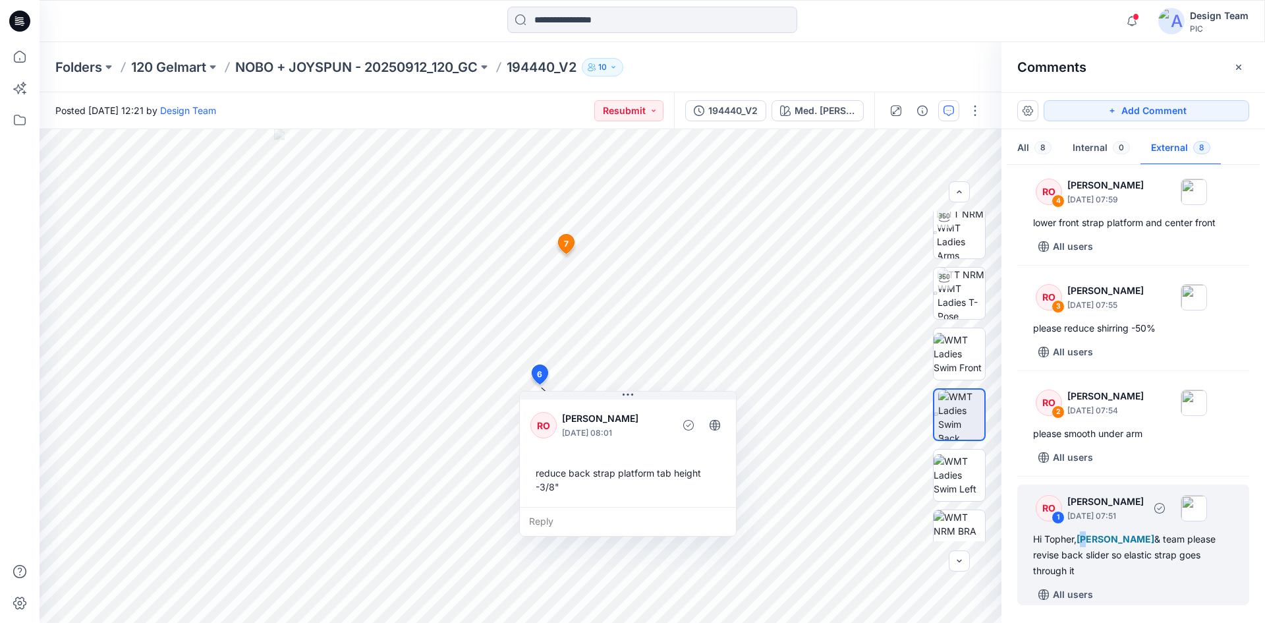
click at [1088, 547] on div "Hi Topher, Poornima Perera & team please revise back slider so elastic strap go…" at bounding box center [1133, 554] width 200 height 47
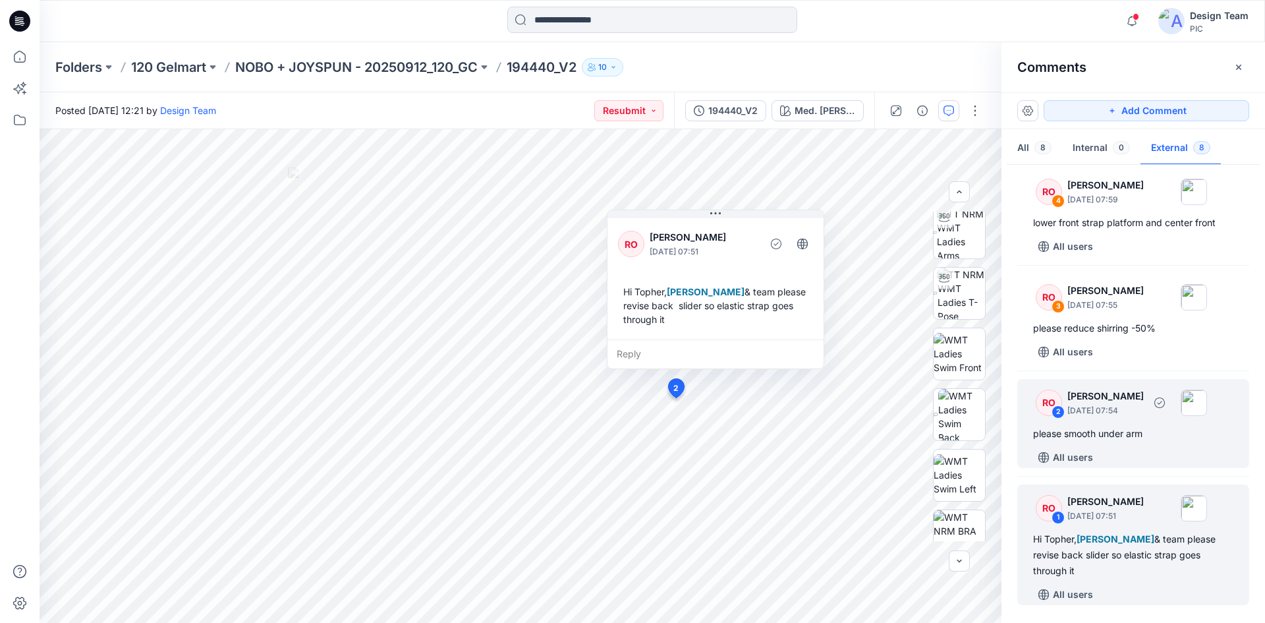
click at [1132, 422] on div "RO 2 Raquel Ortiz September 27, 2025 07:54 please smooth under arm All users" at bounding box center [1133, 423] width 232 height 89
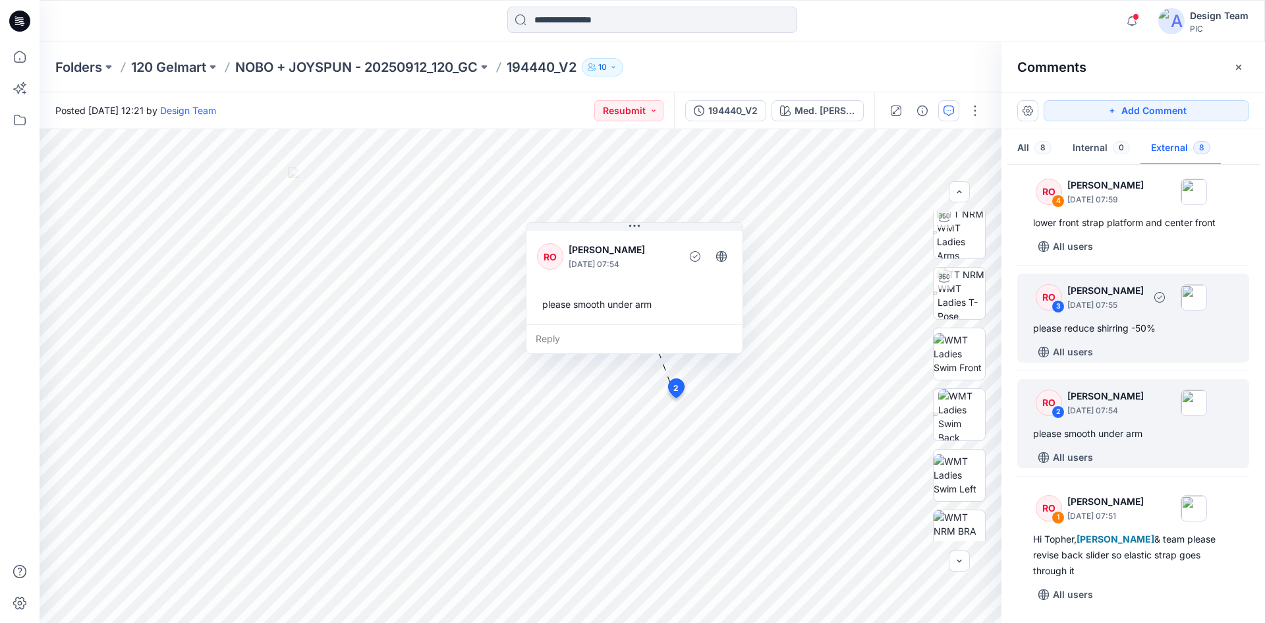
click at [1140, 310] on p "September 27, 2025 07:55" at bounding box center [1105, 304] width 76 height 13
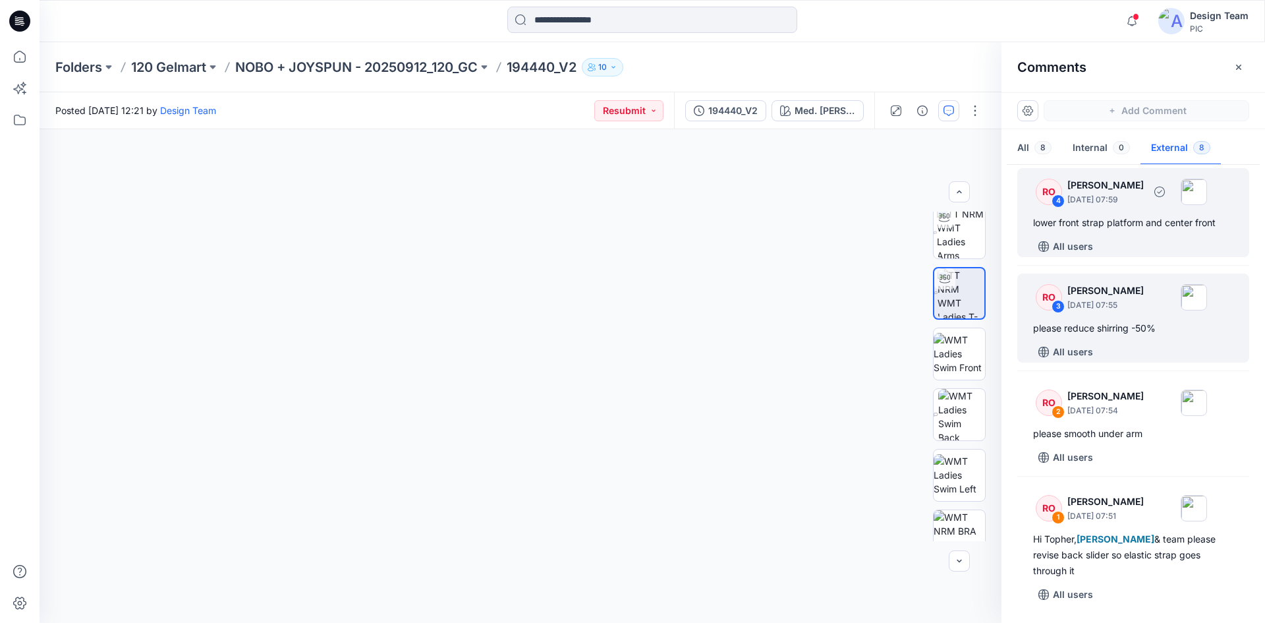
click at [1112, 222] on div "lower front strap platform and center front" at bounding box center [1133, 223] width 200 height 16
